Goal: Subscribe to service/newsletter

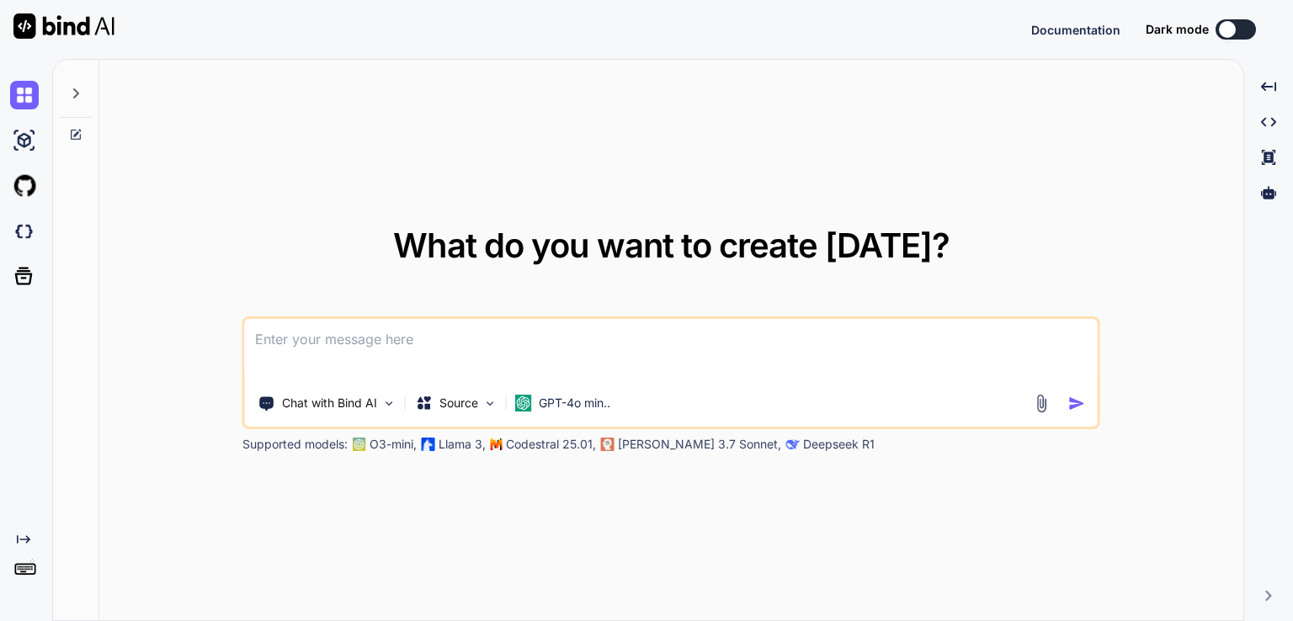
type textarea "x"
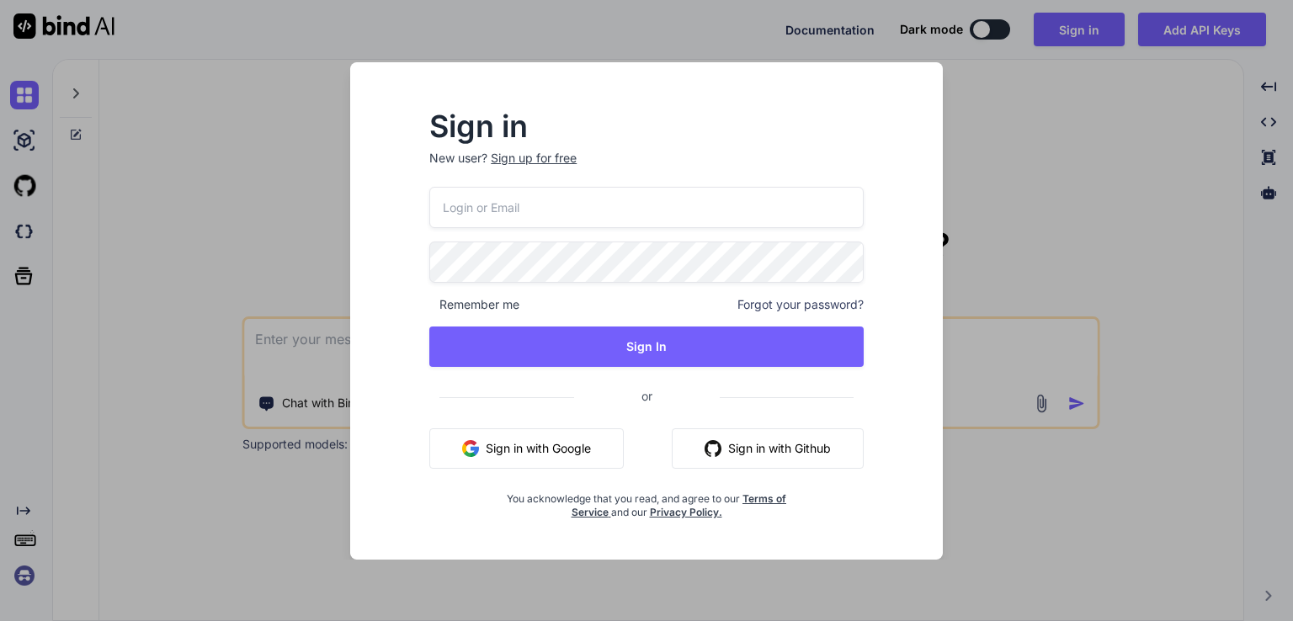
click at [512, 448] on button "Sign in with Google" at bounding box center [526, 449] width 195 height 40
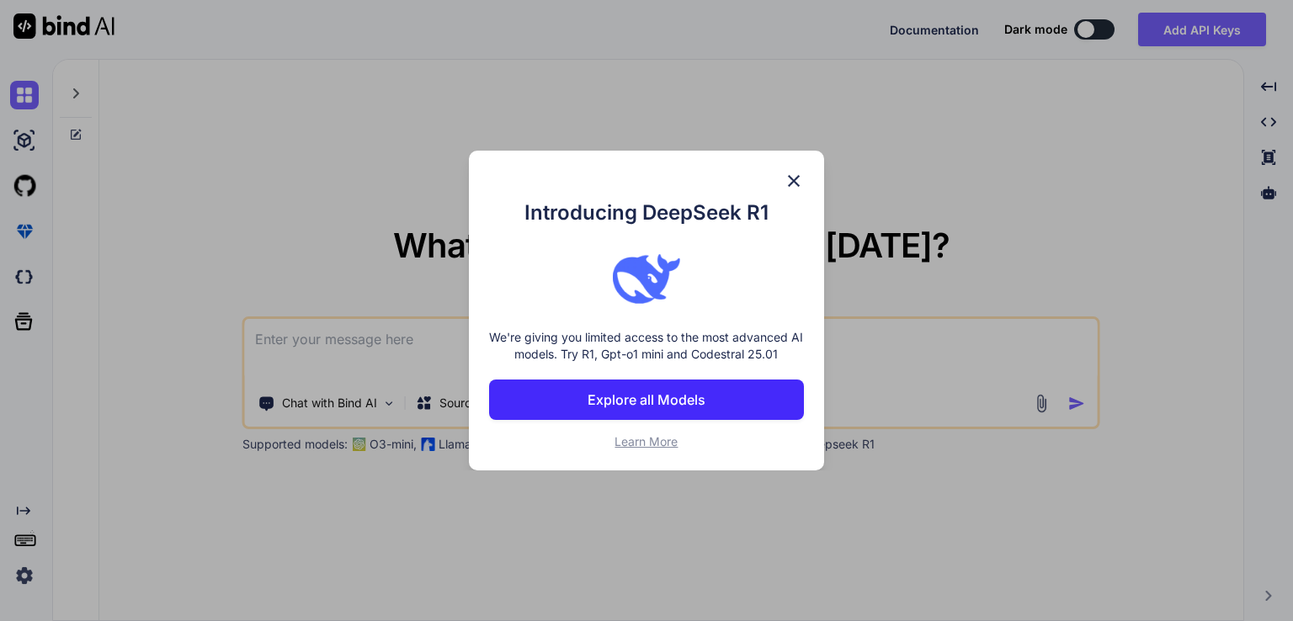
type textarea "x"
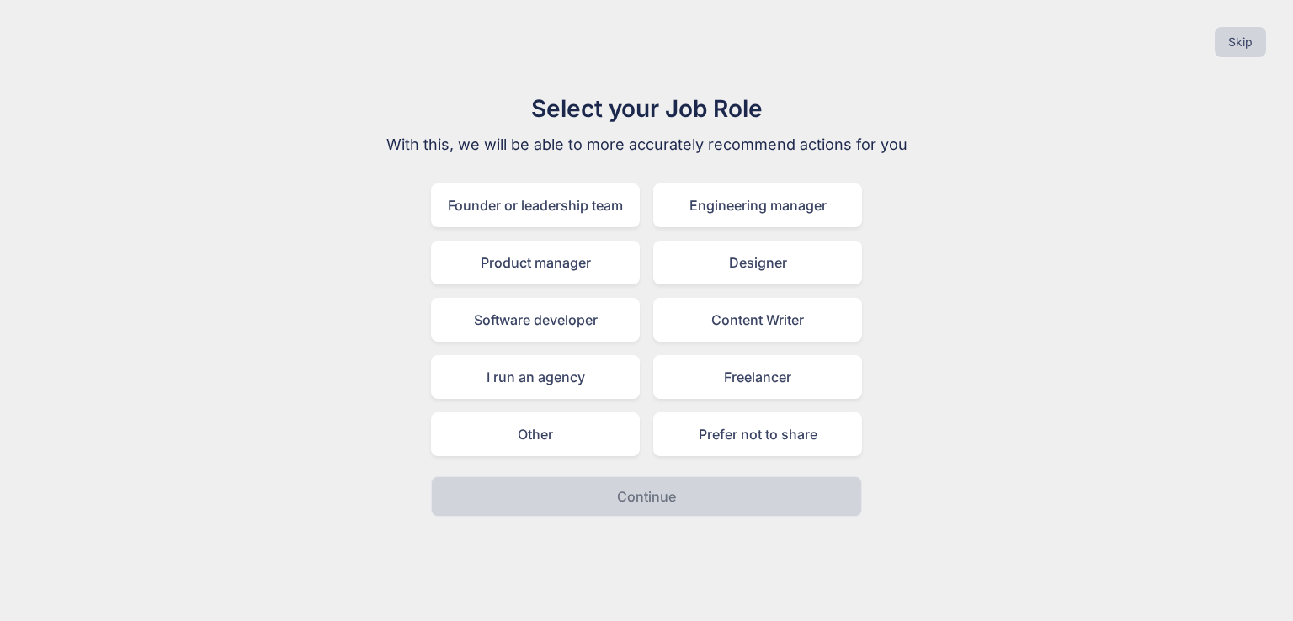
drag, startPoint x: 381, startPoint y: 334, endPoint x: 386, endPoint y: 357, distance: 23.3
click at [386, 357] on div "Select your Job Role With this, we will be able to more accurately recommend ac…" at bounding box center [647, 304] width 566 height 426
click at [748, 429] on div "Prefer not to share" at bounding box center [757, 435] width 209 height 44
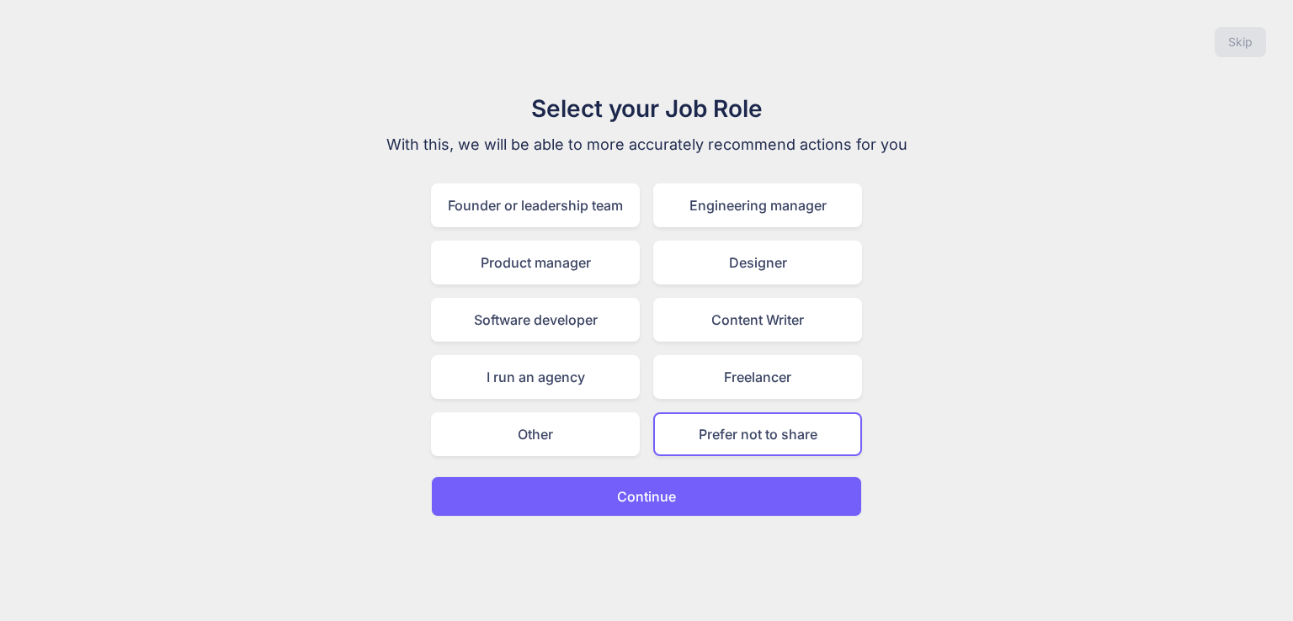
click at [690, 501] on button "Continue" at bounding box center [646, 497] width 431 height 40
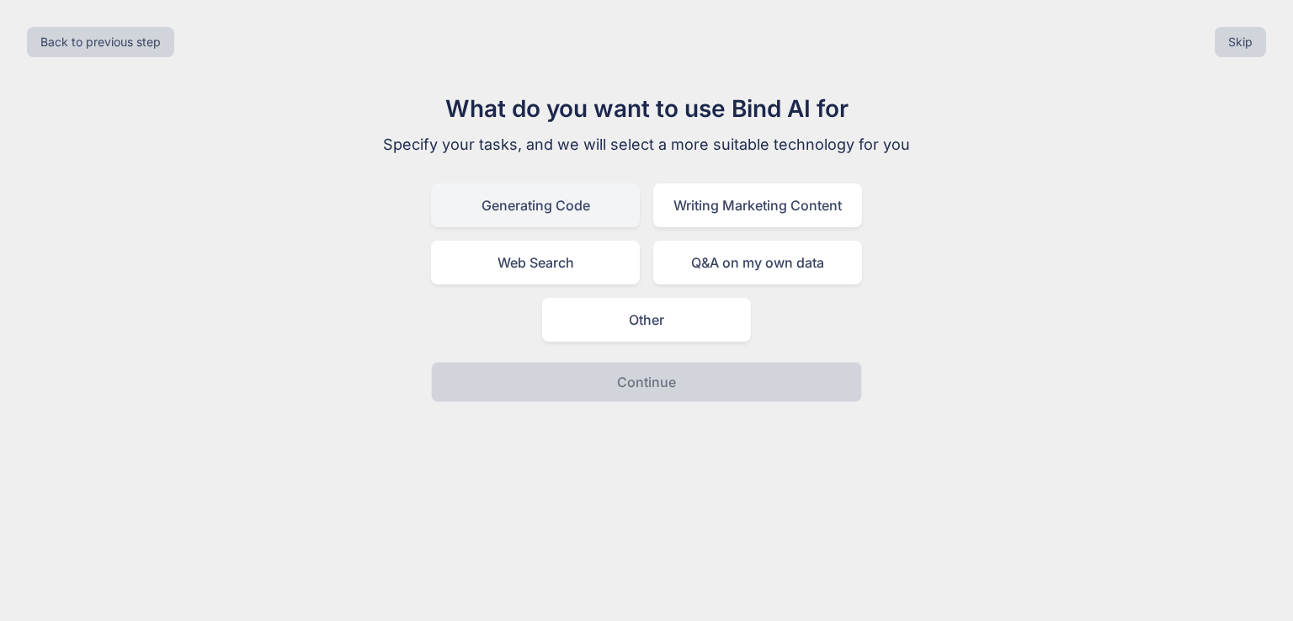
click at [582, 205] on div "Generating Code" at bounding box center [535, 206] width 209 height 44
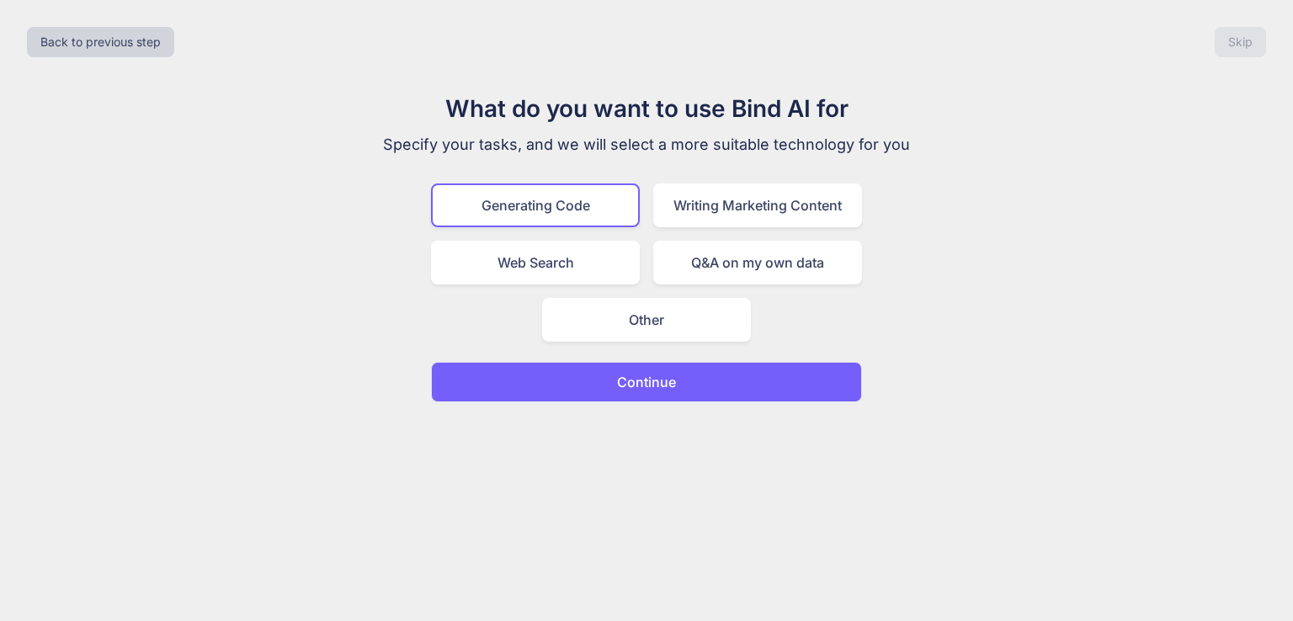
click at [666, 377] on p "Continue" at bounding box center [646, 382] width 59 height 20
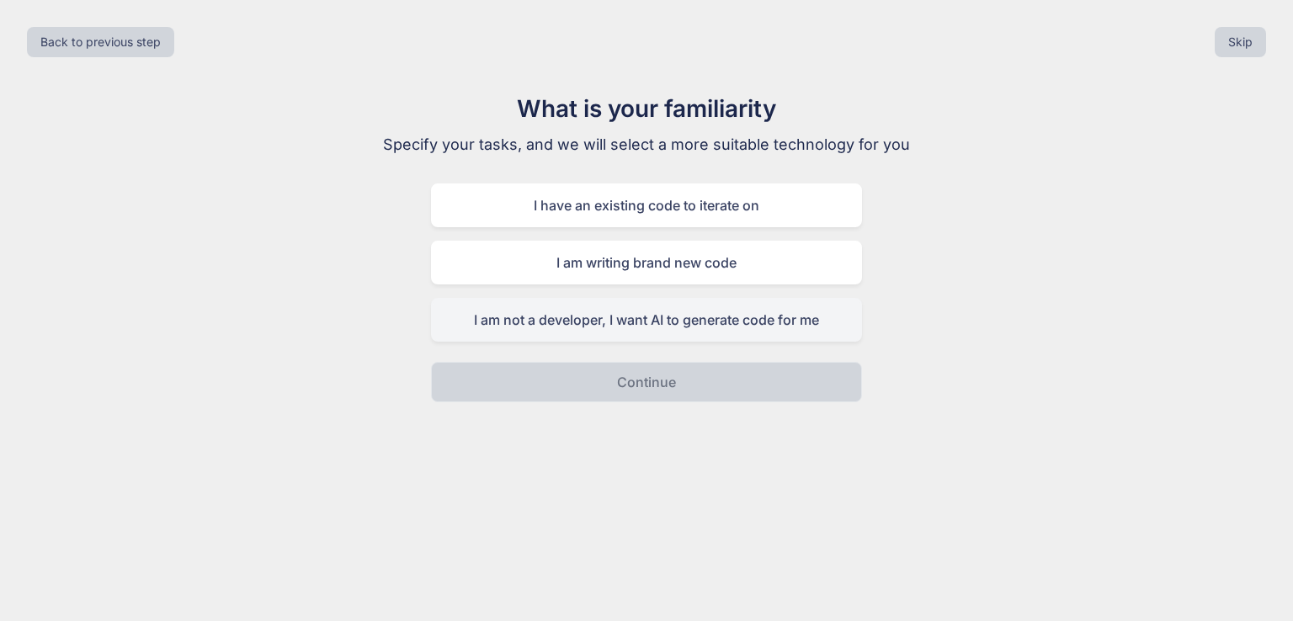
click at [636, 321] on div "I am not a developer, I want AI to generate code for me" at bounding box center [646, 320] width 431 height 44
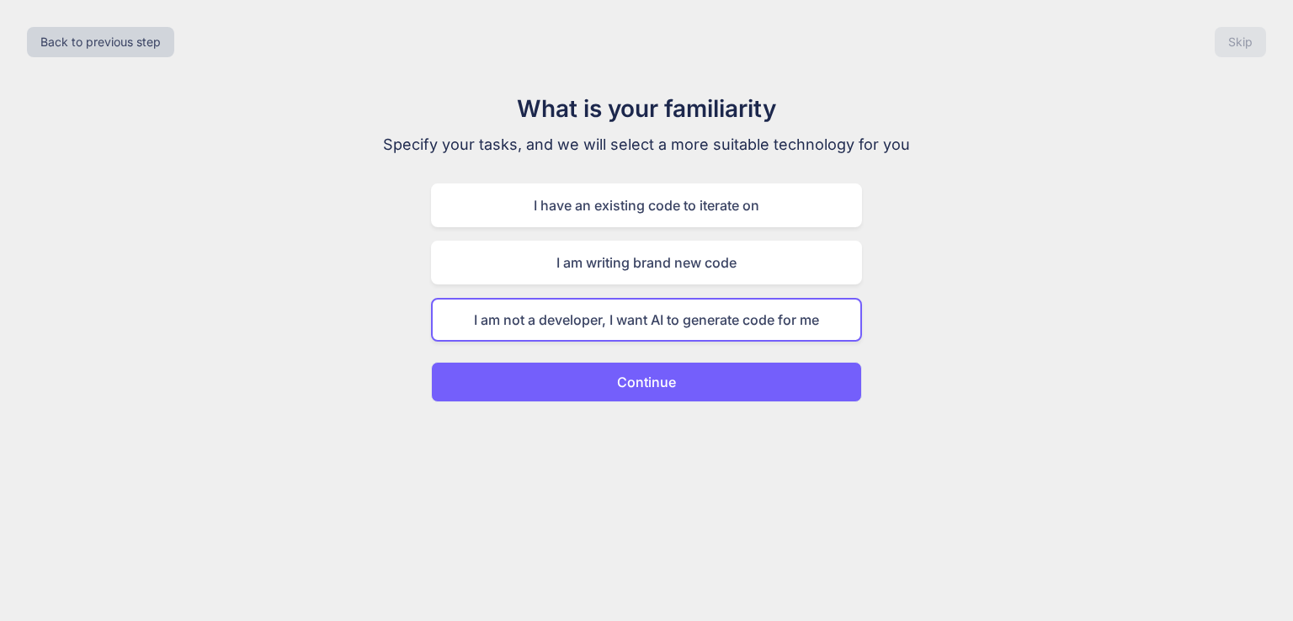
click at [640, 374] on p "Continue" at bounding box center [646, 382] width 59 height 20
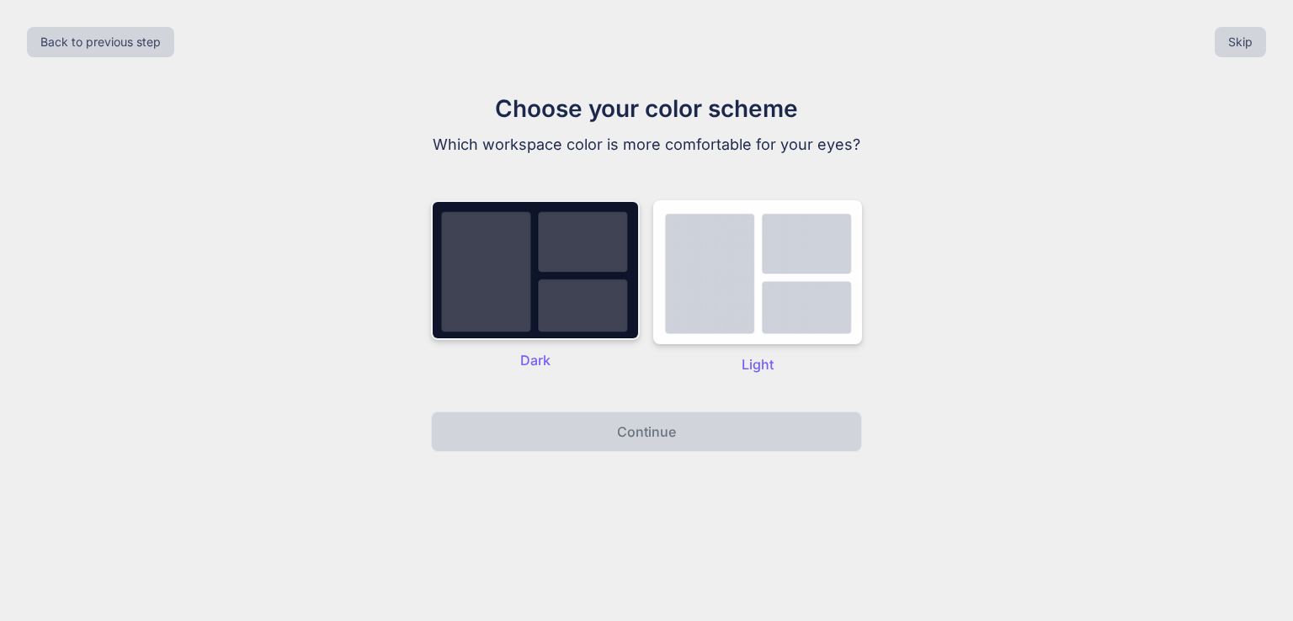
click at [566, 290] on img at bounding box center [535, 270] width 209 height 140
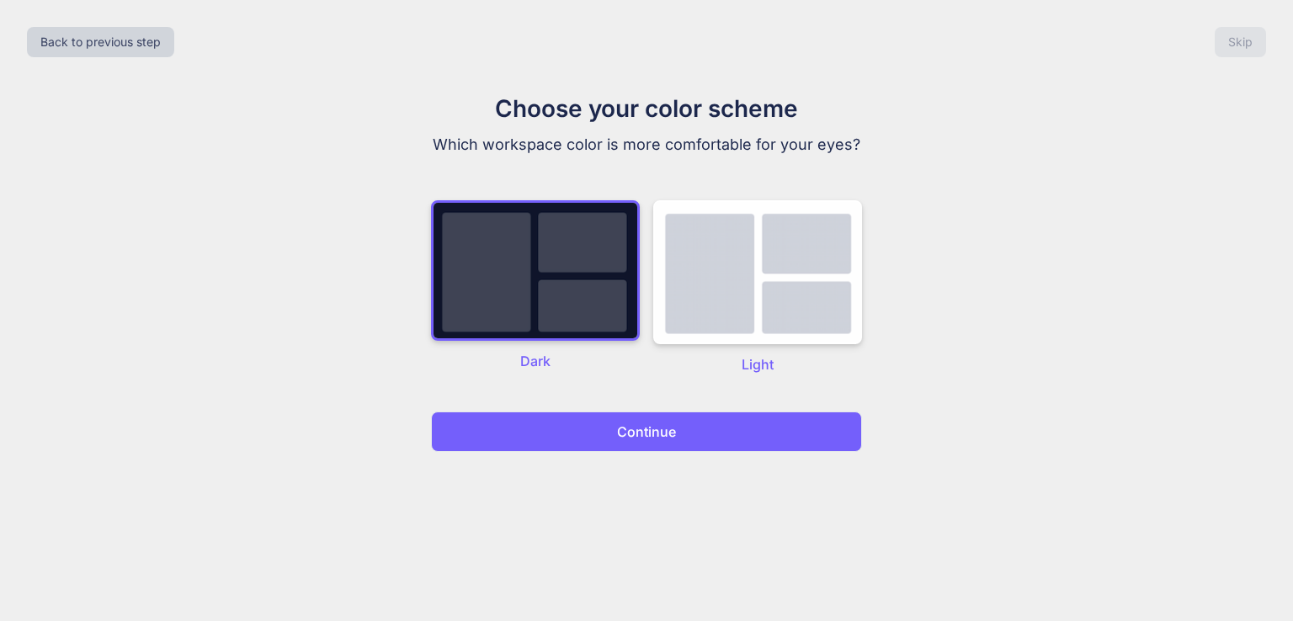
click at [641, 436] on p "Continue" at bounding box center [646, 432] width 59 height 20
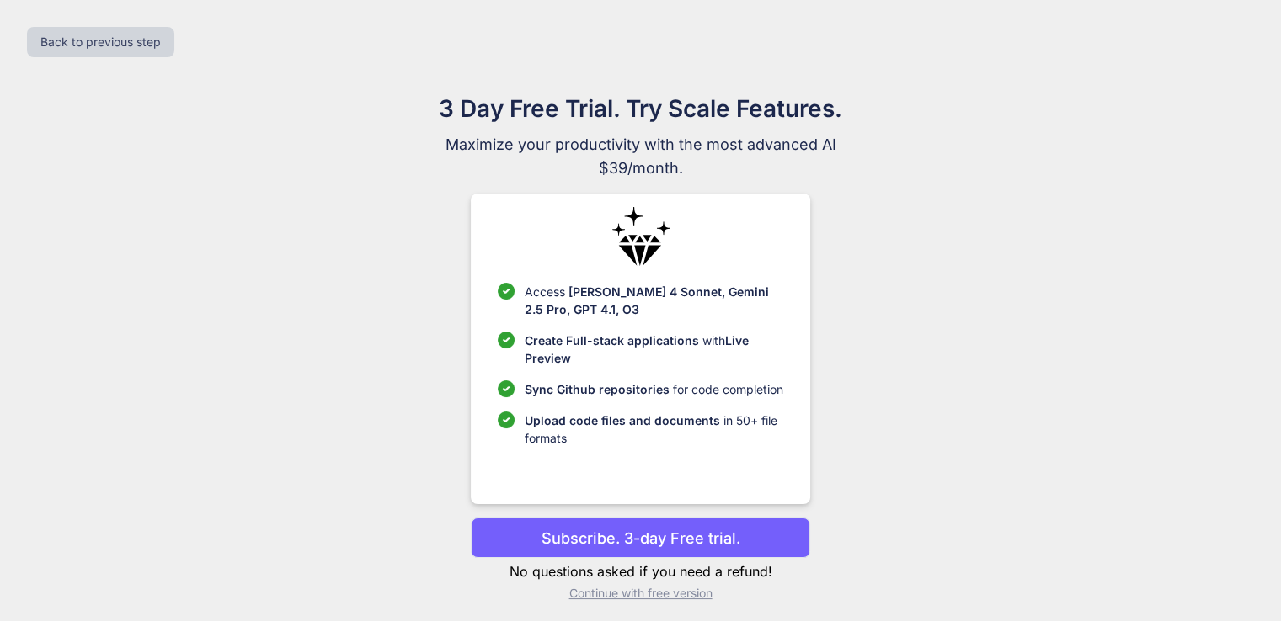
click at [632, 536] on p "Subscribe. 3-day Free trial." at bounding box center [640, 538] width 199 height 23
